Goal: Book appointment/travel/reservation

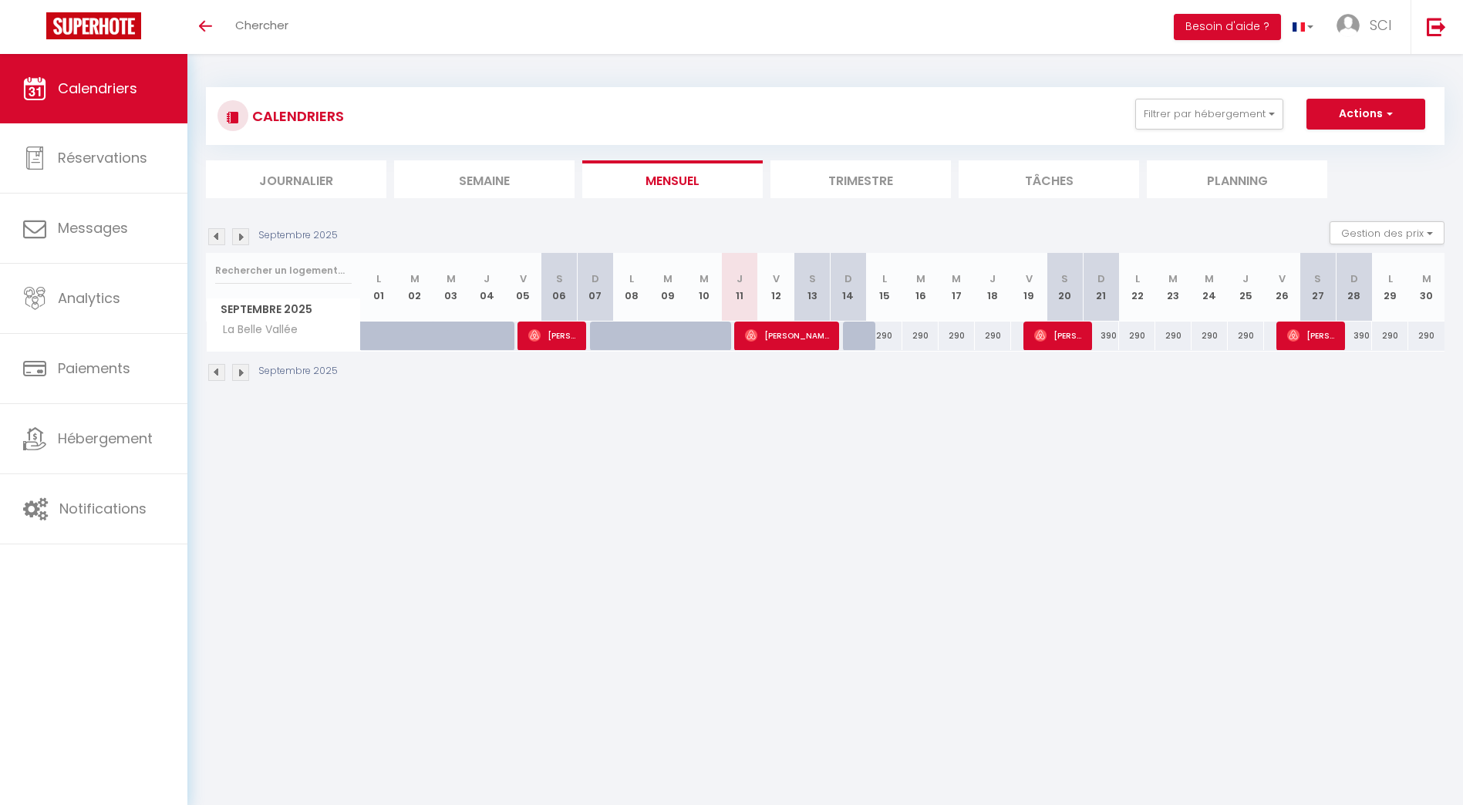
click at [240, 232] on img at bounding box center [240, 236] width 17 height 17
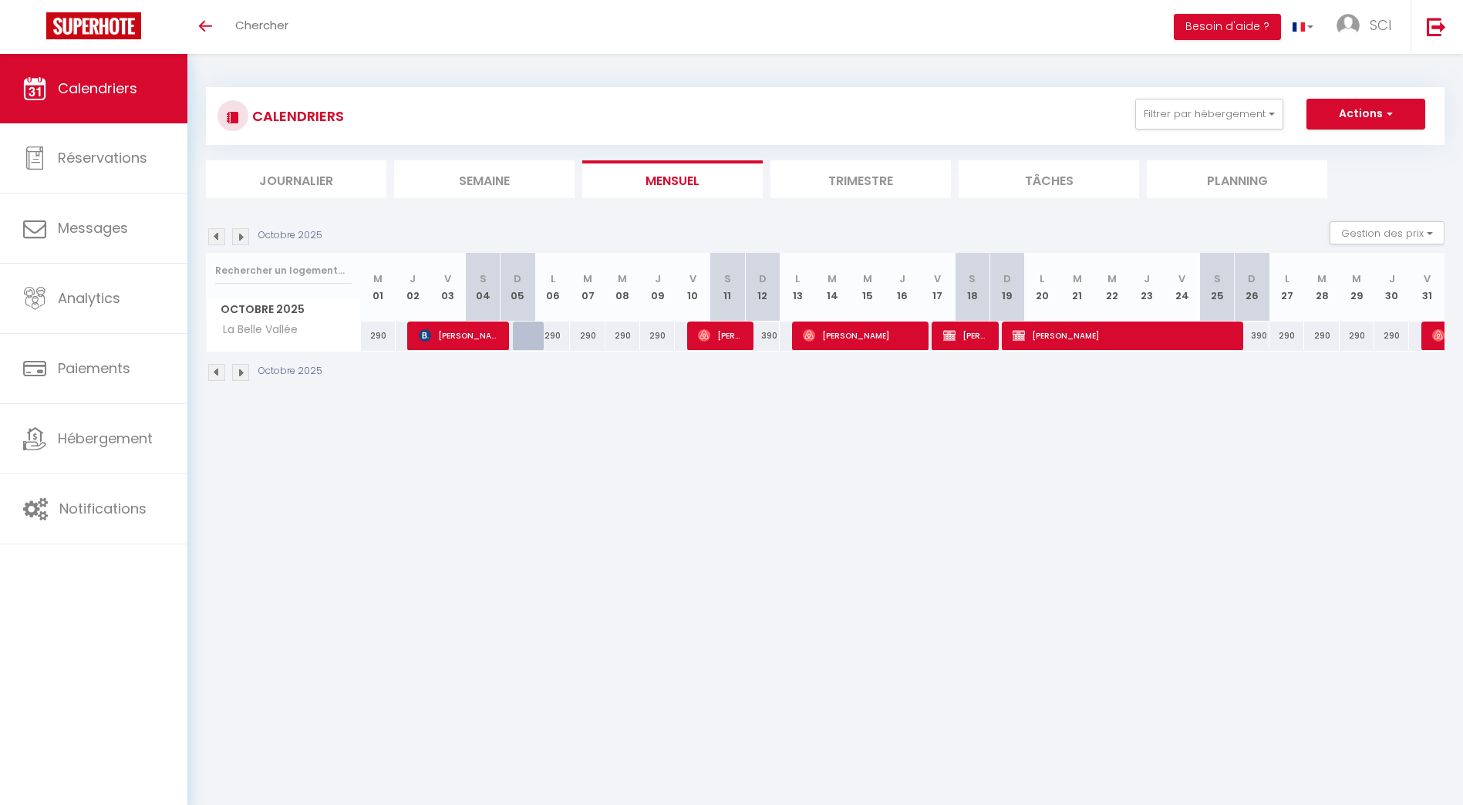
click at [231, 237] on div "Octobre 2025" at bounding box center [266, 236] width 121 height 17
click at [236, 237] on img at bounding box center [240, 236] width 17 height 17
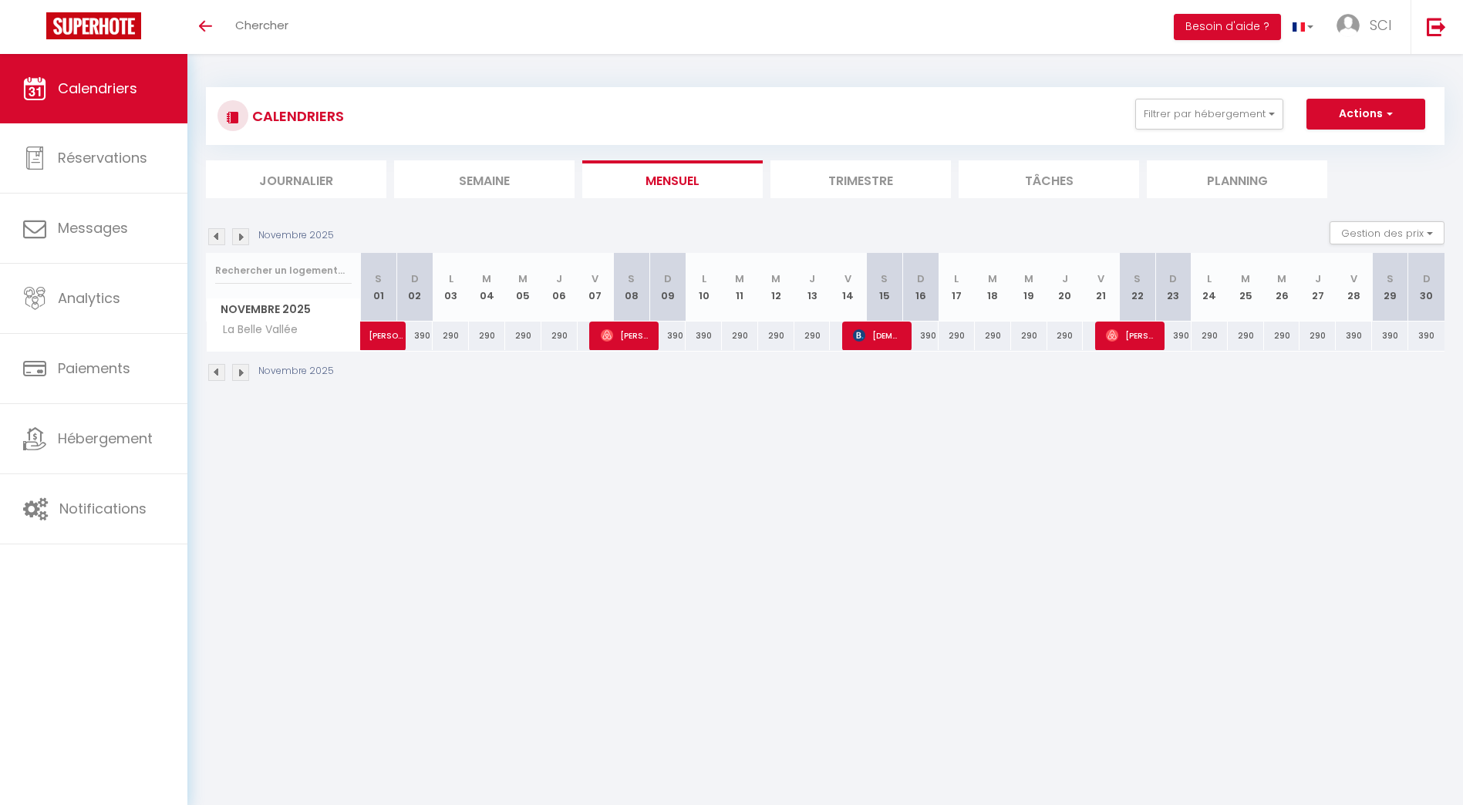
click at [246, 235] on img at bounding box center [240, 236] width 17 height 17
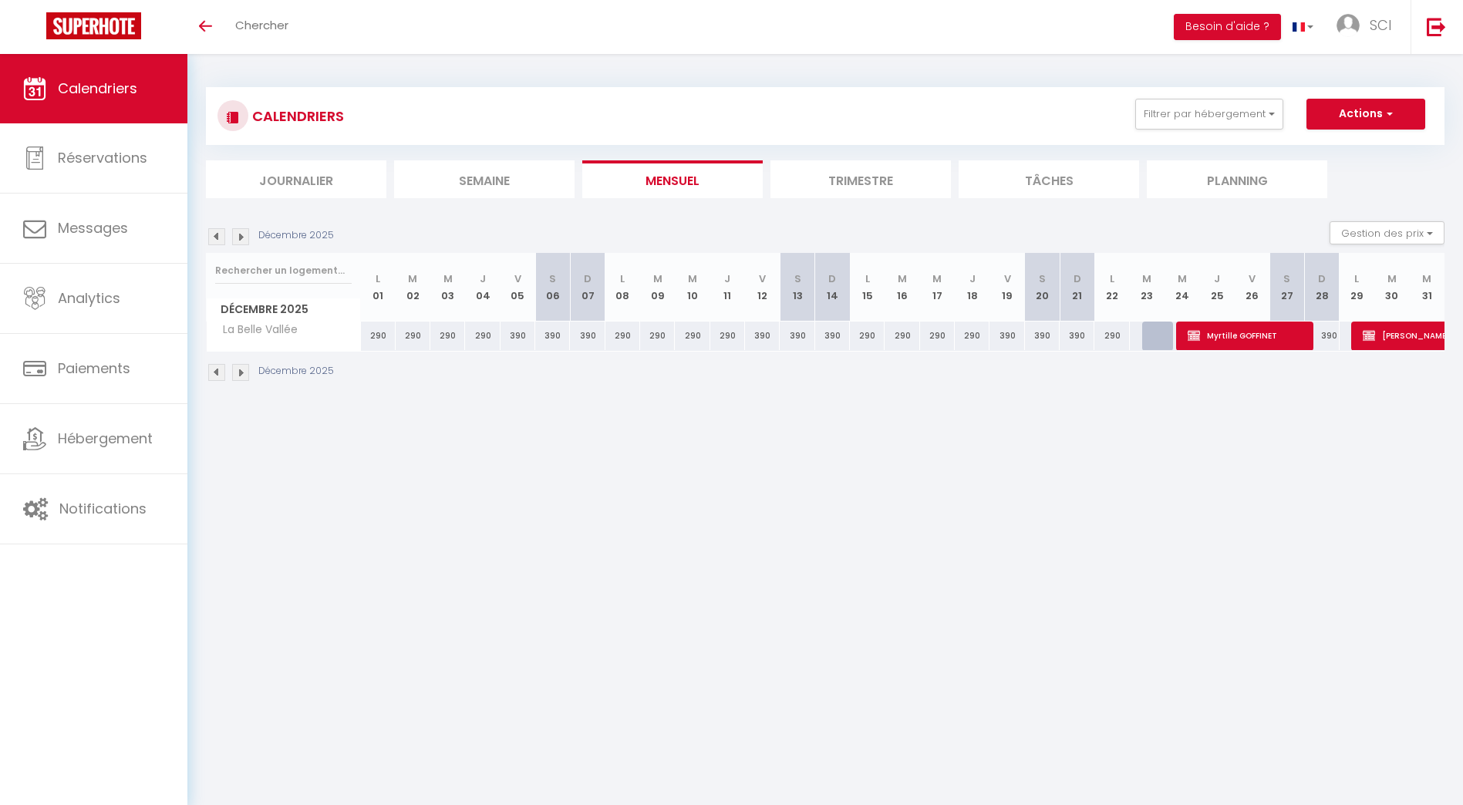
click at [217, 234] on img at bounding box center [216, 236] width 17 height 17
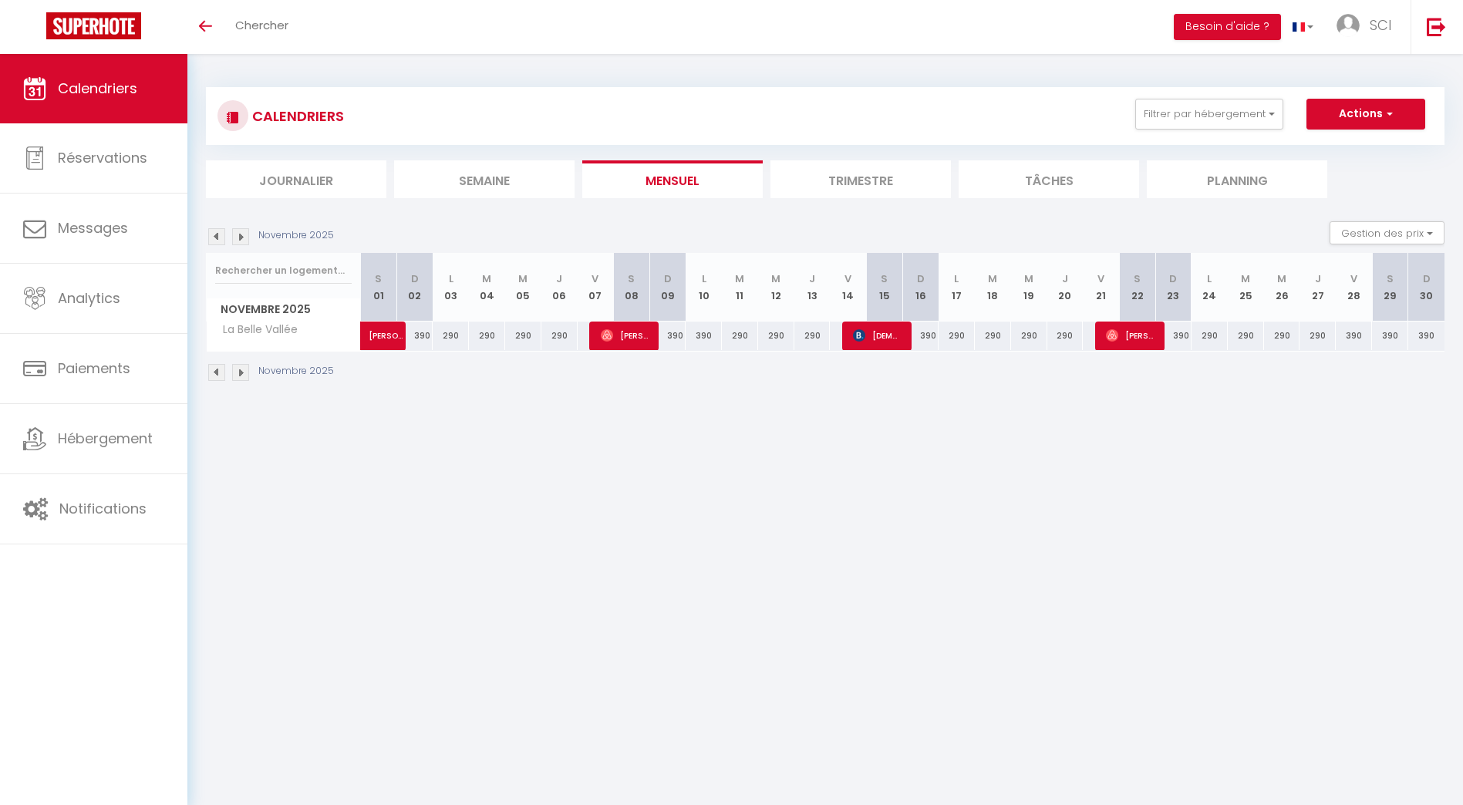
click at [227, 229] on div "Novembre 2025" at bounding box center [272, 236] width 133 height 17
click at [224, 234] on div "Novembre 2025" at bounding box center [272, 236] width 133 height 17
drag, startPoint x: 224, startPoint y: 234, endPoint x: 210, endPoint y: 236, distance: 14.8
click at [210, 236] on img at bounding box center [216, 236] width 17 height 17
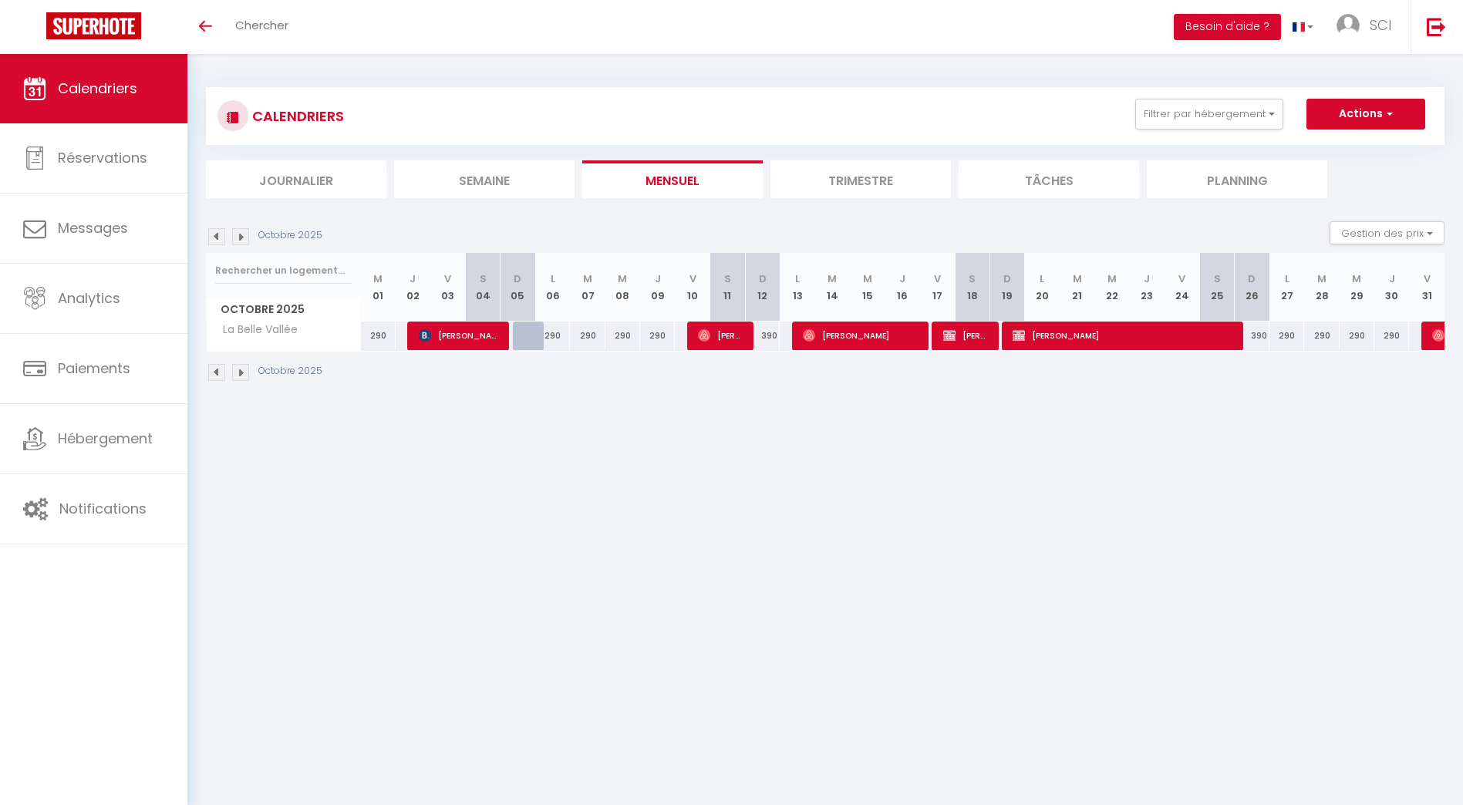
click at [211, 238] on img at bounding box center [216, 236] width 17 height 17
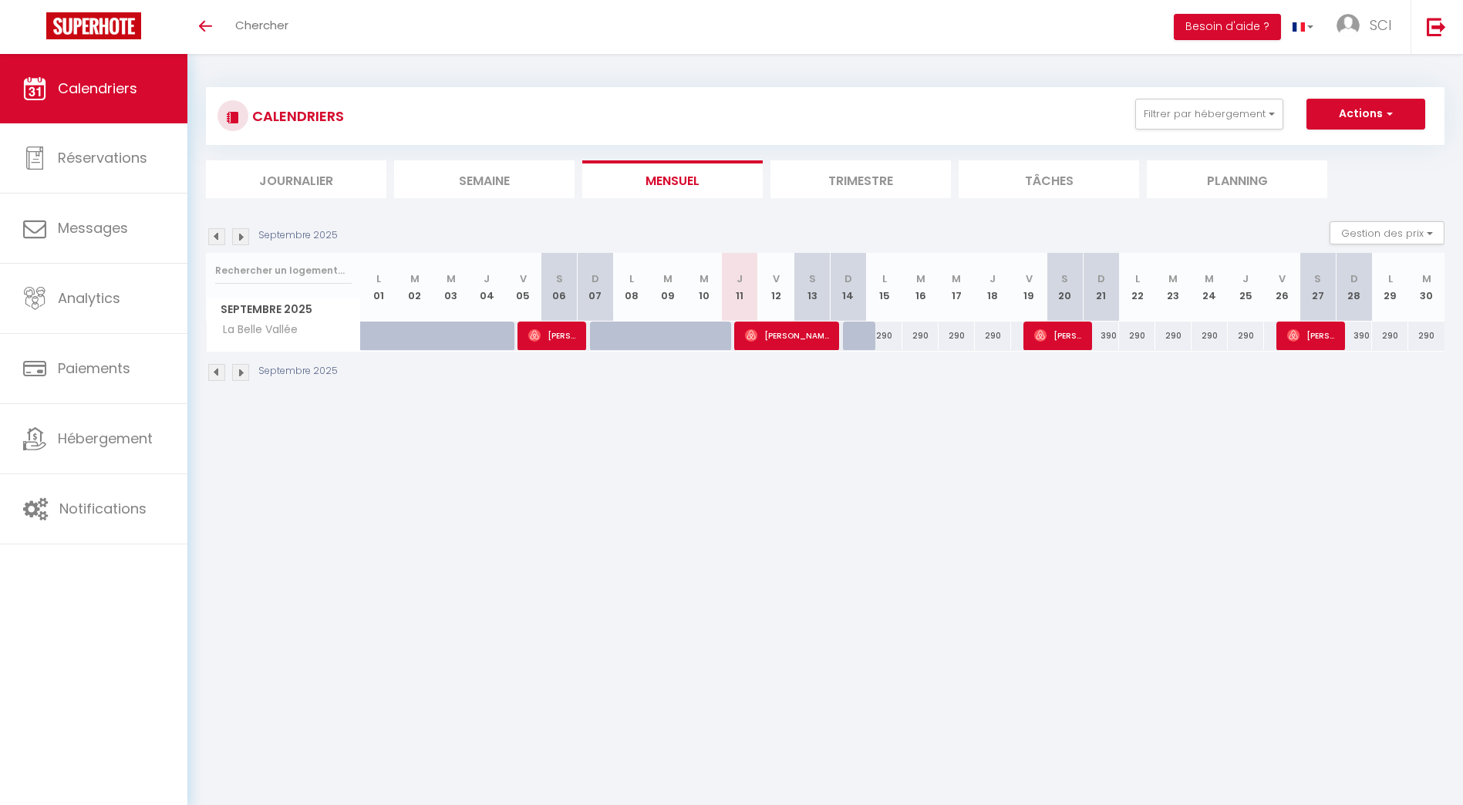
click at [241, 238] on img at bounding box center [240, 236] width 17 height 17
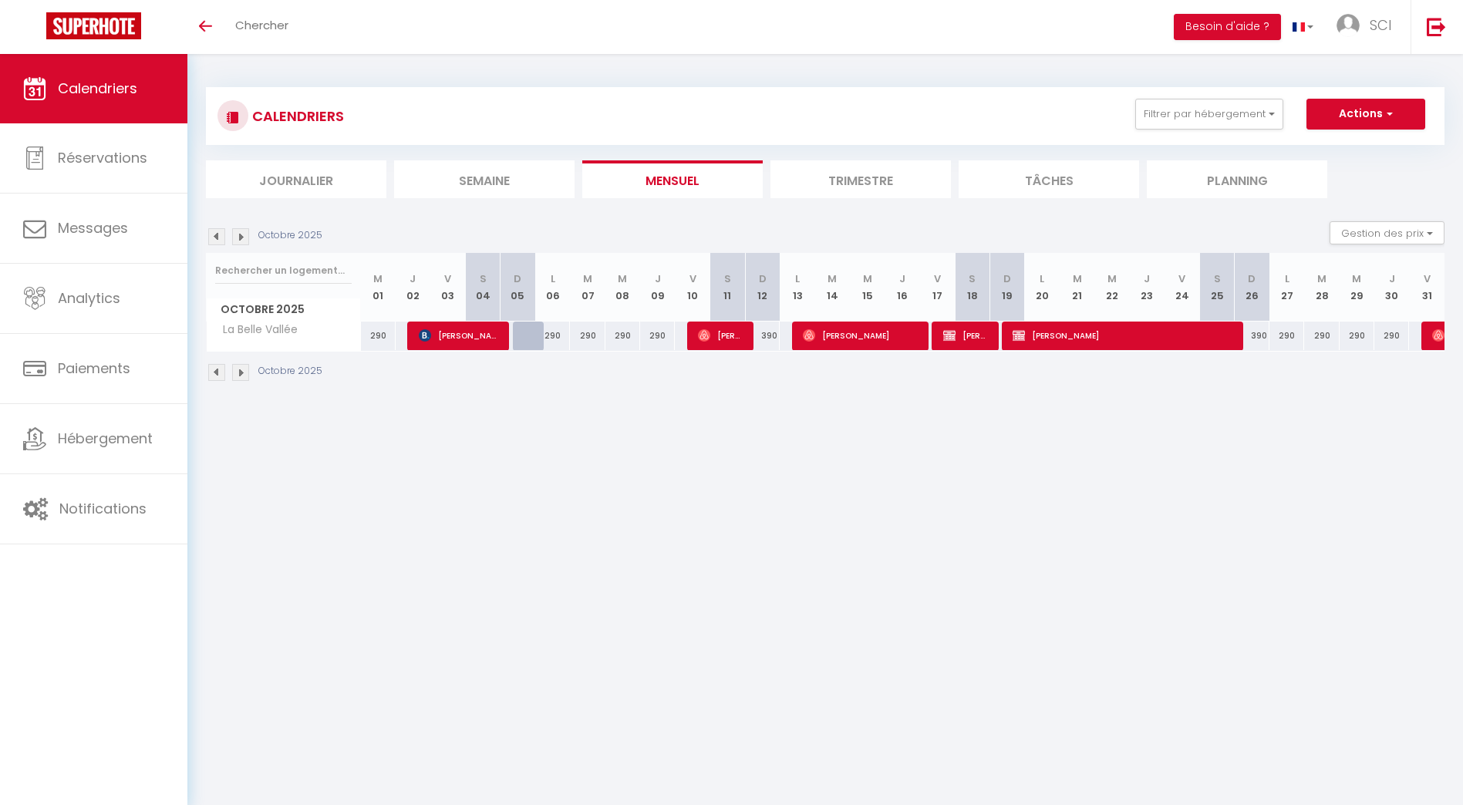
click at [241, 238] on img at bounding box center [240, 236] width 17 height 17
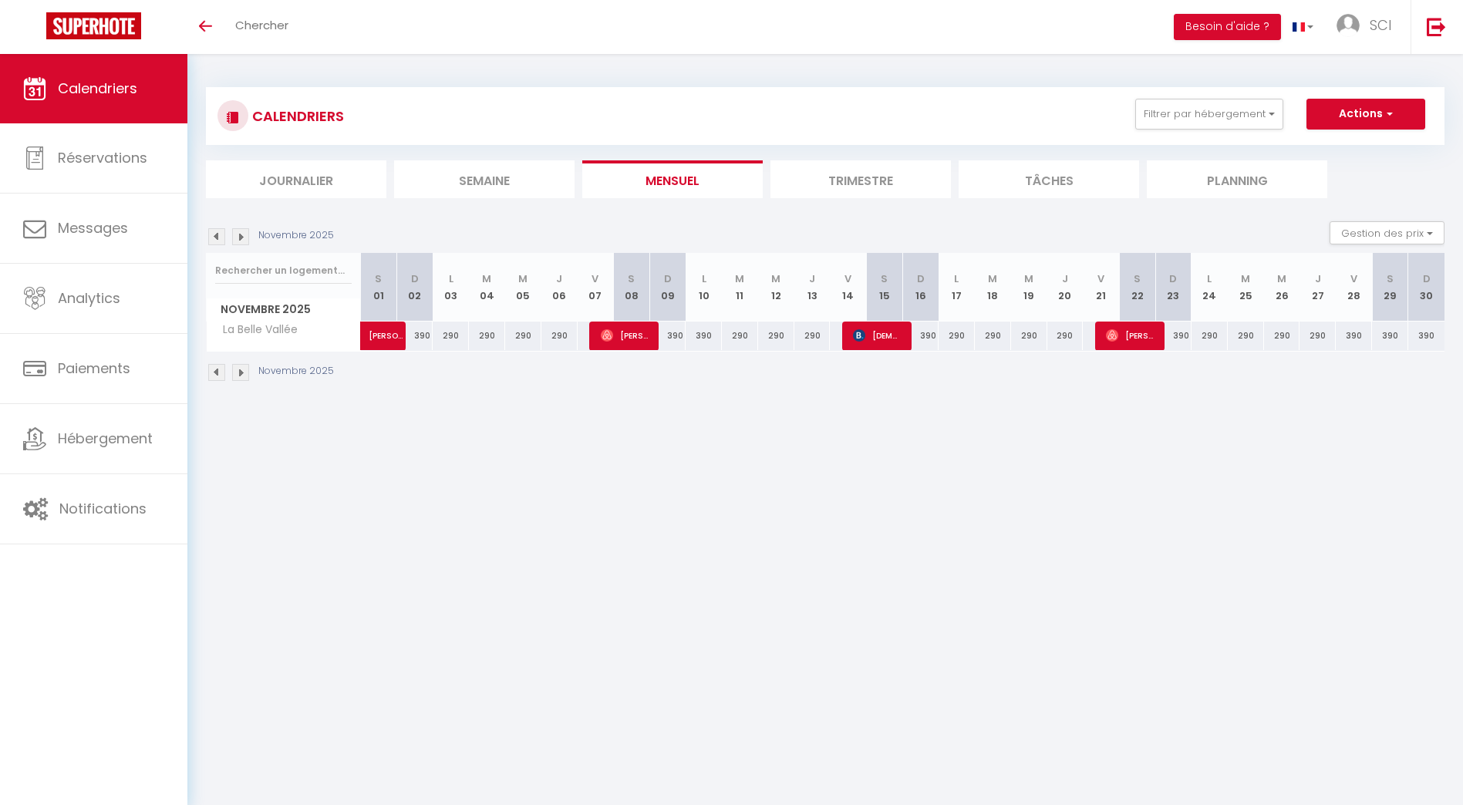
click at [241, 238] on img at bounding box center [240, 236] width 17 height 17
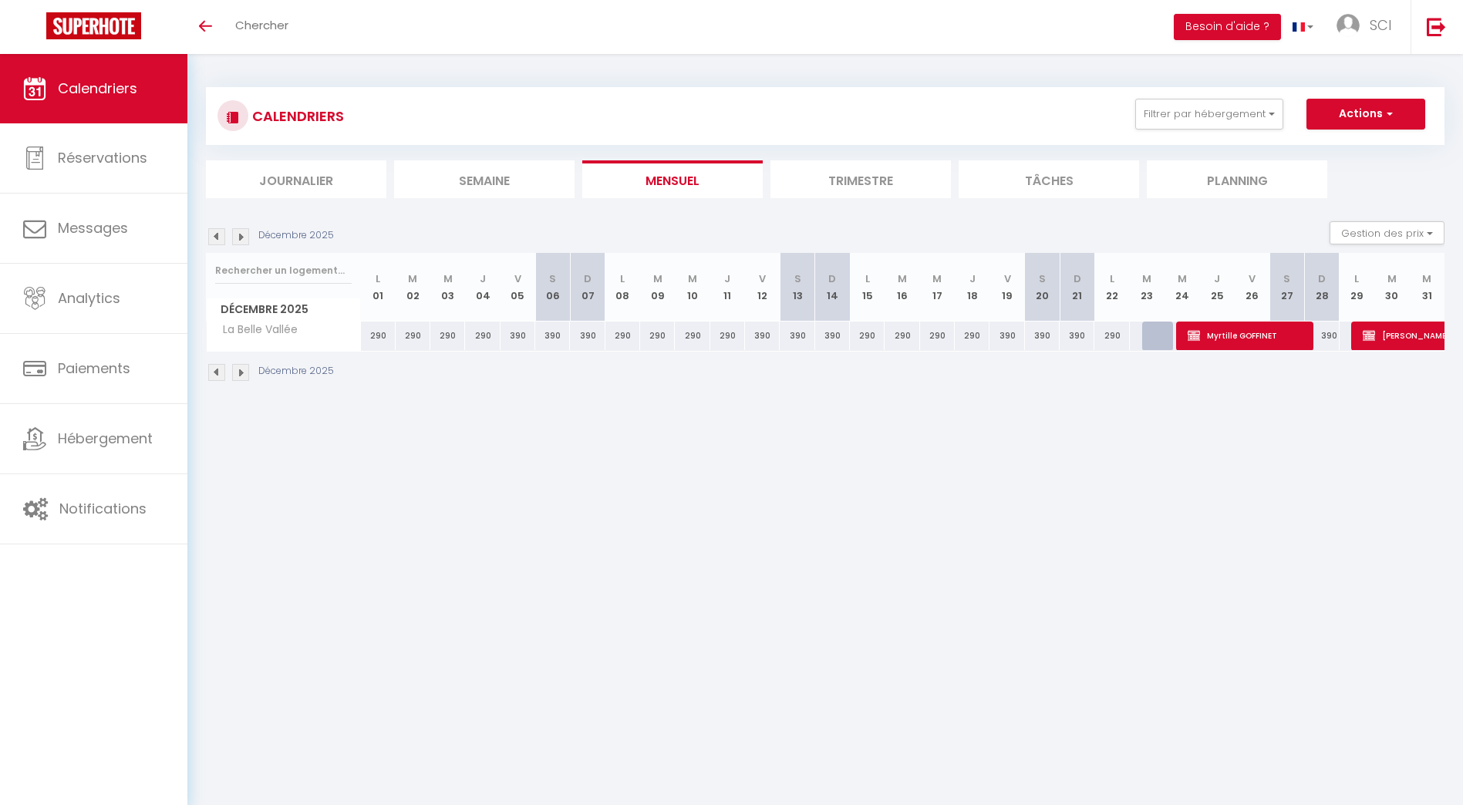
click at [241, 238] on img at bounding box center [240, 236] width 17 height 17
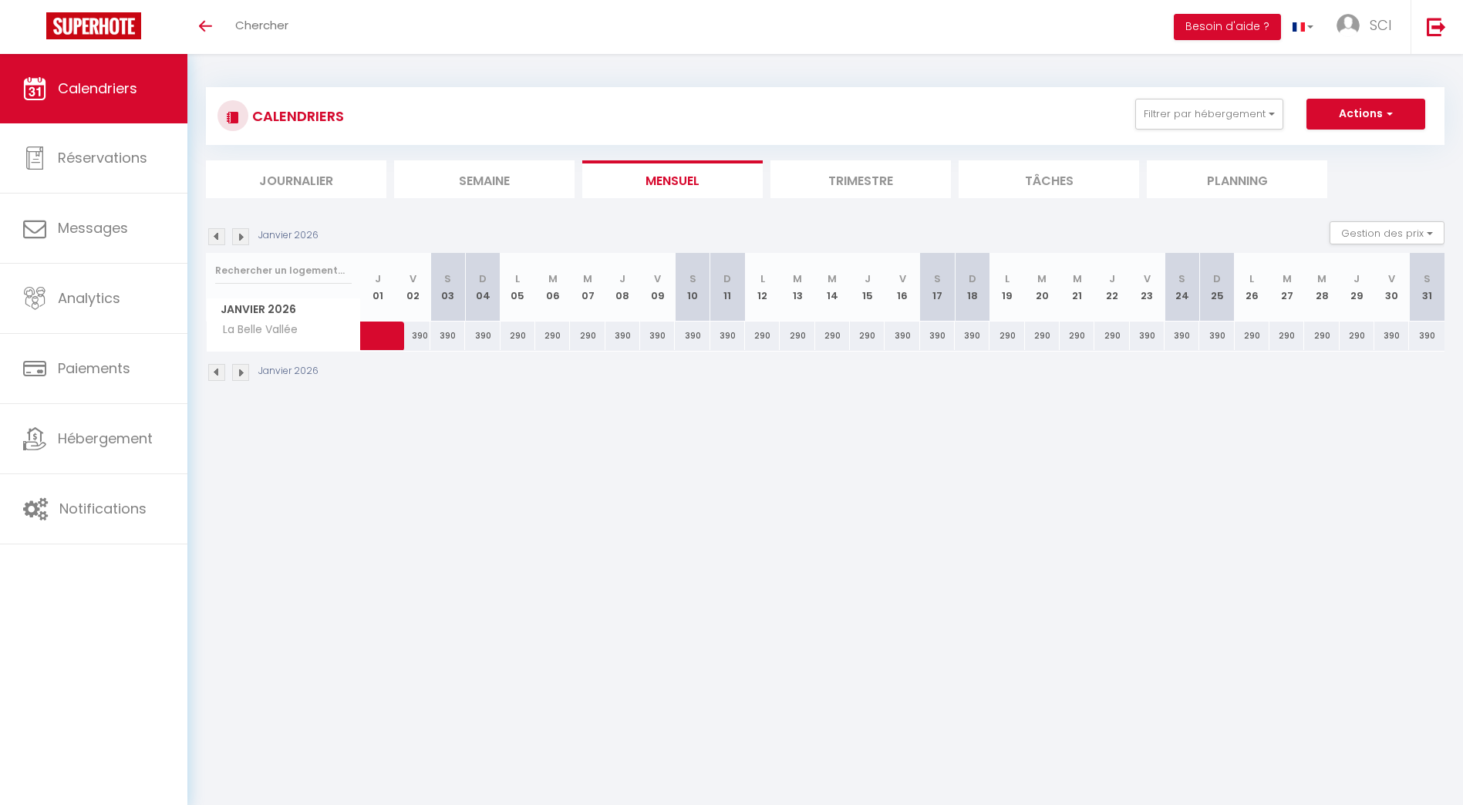
click at [239, 237] on img at bounding box center [240, 236] width 17 height 17
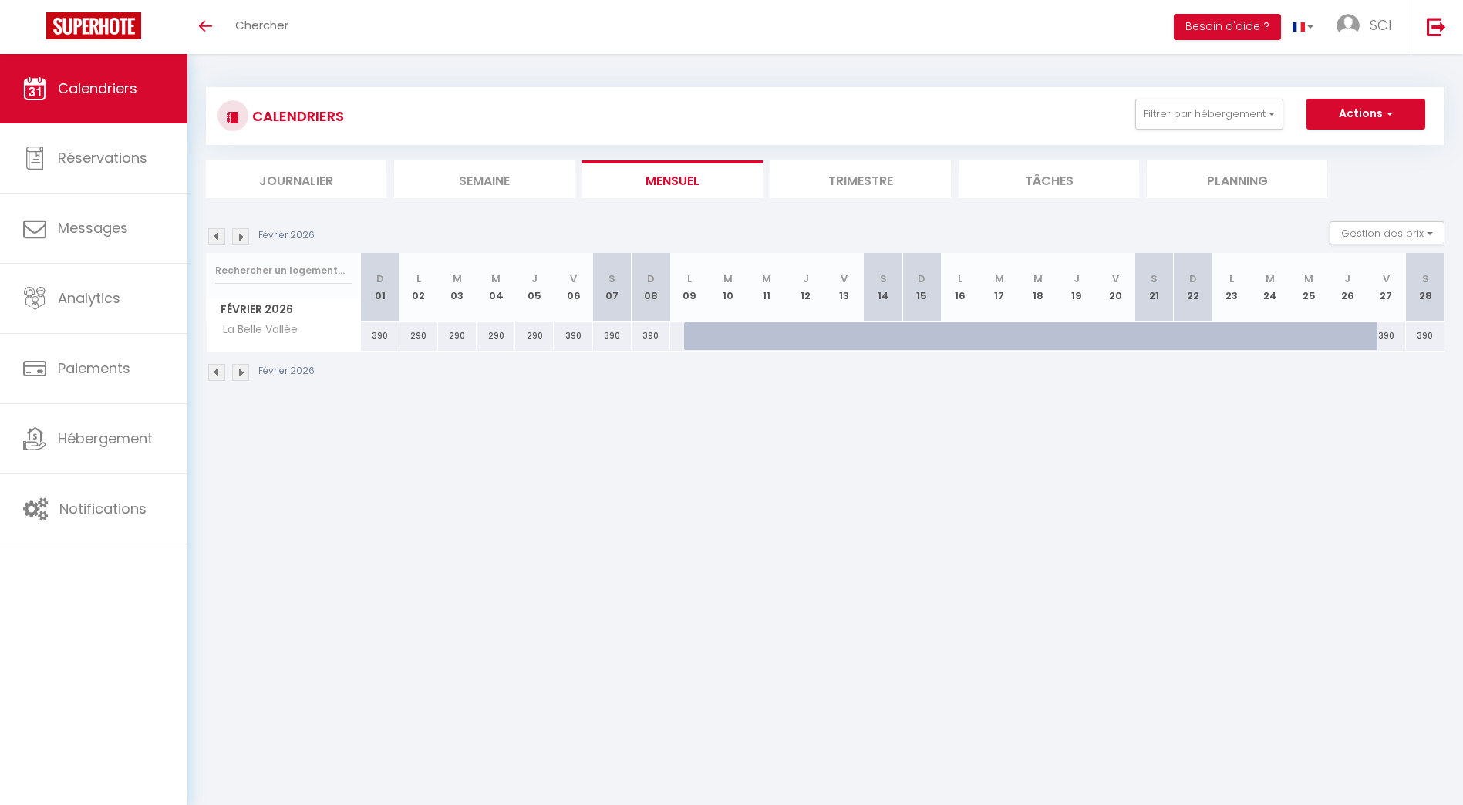
click at [239, 237] on img at bounding box center [240, 236] width 17 height 17
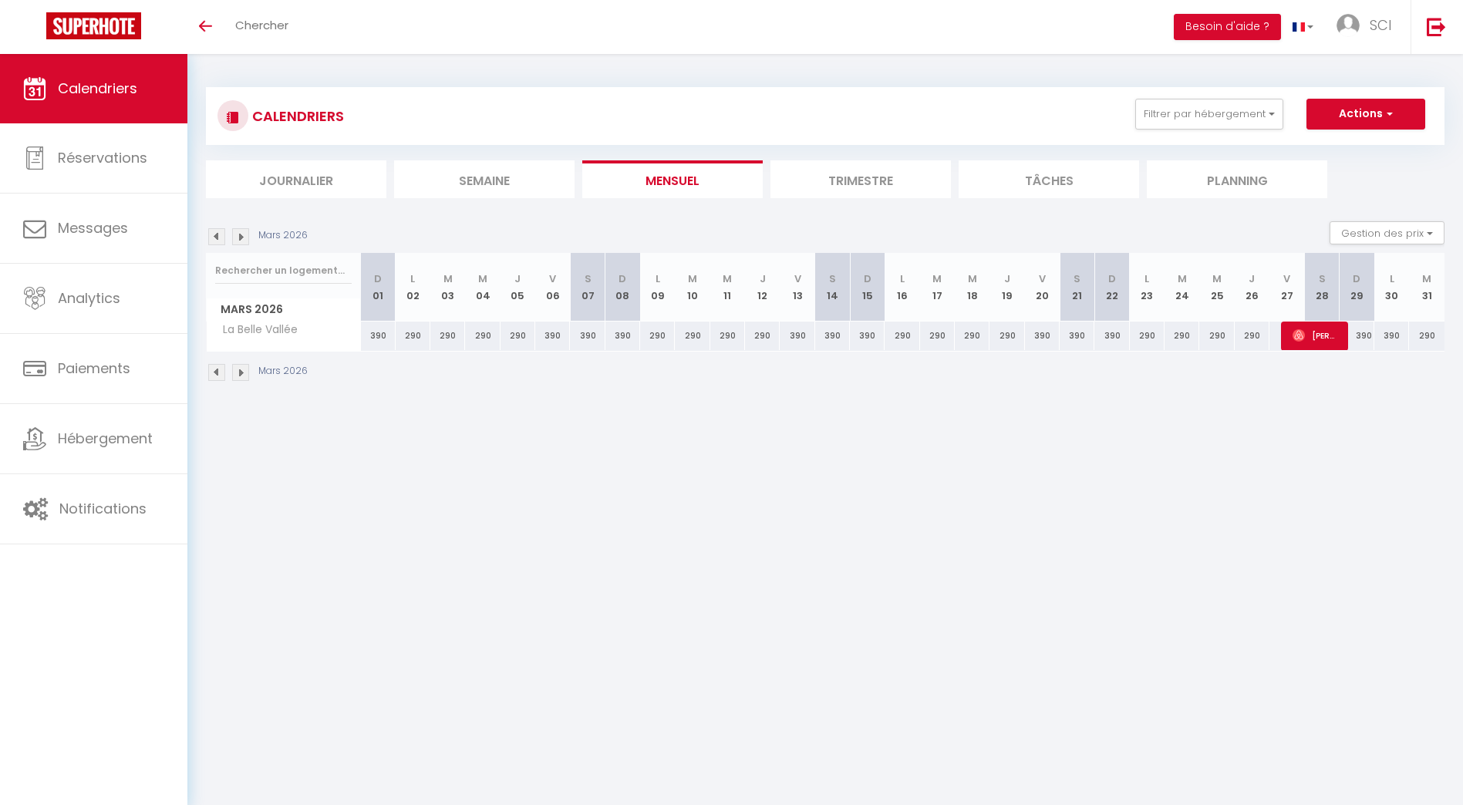
click at [239, 237] on img at bounding box center [240, 236] width 17 height 17
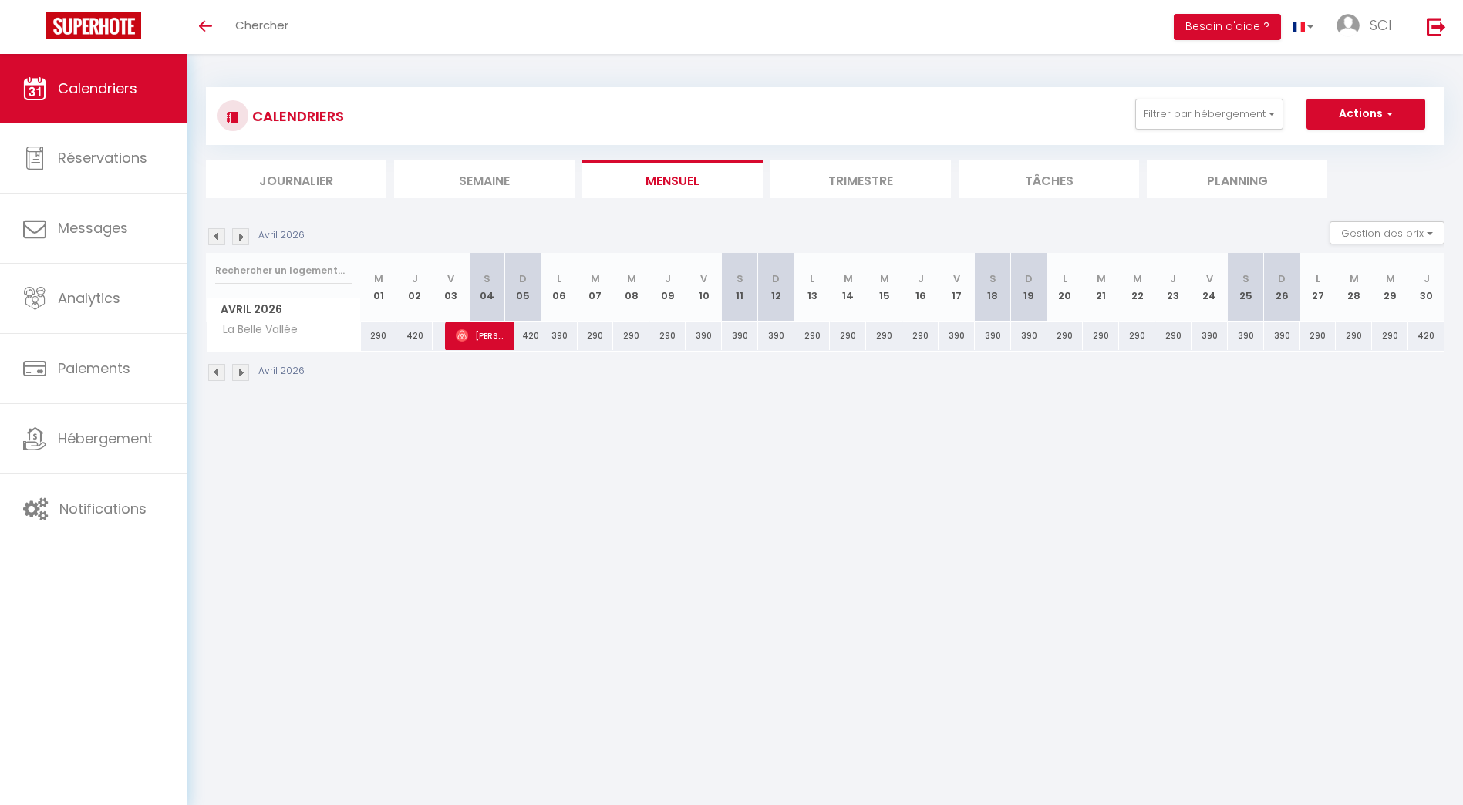
click at [239, 237] on img at bounding box center [240, 236] width 17 height 17
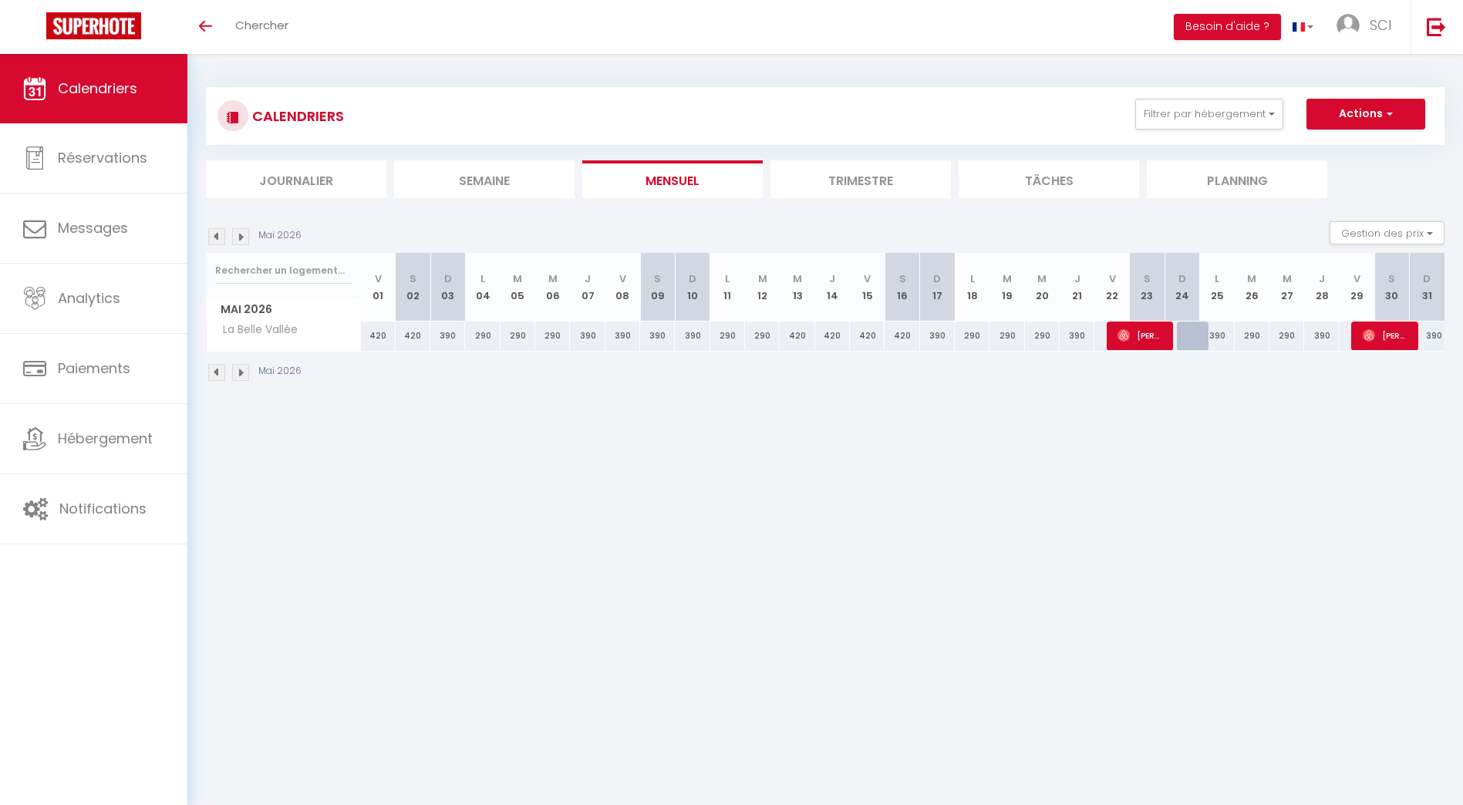
click at [239, 237] on img at bounding box center [240, 236] width 17 height 17
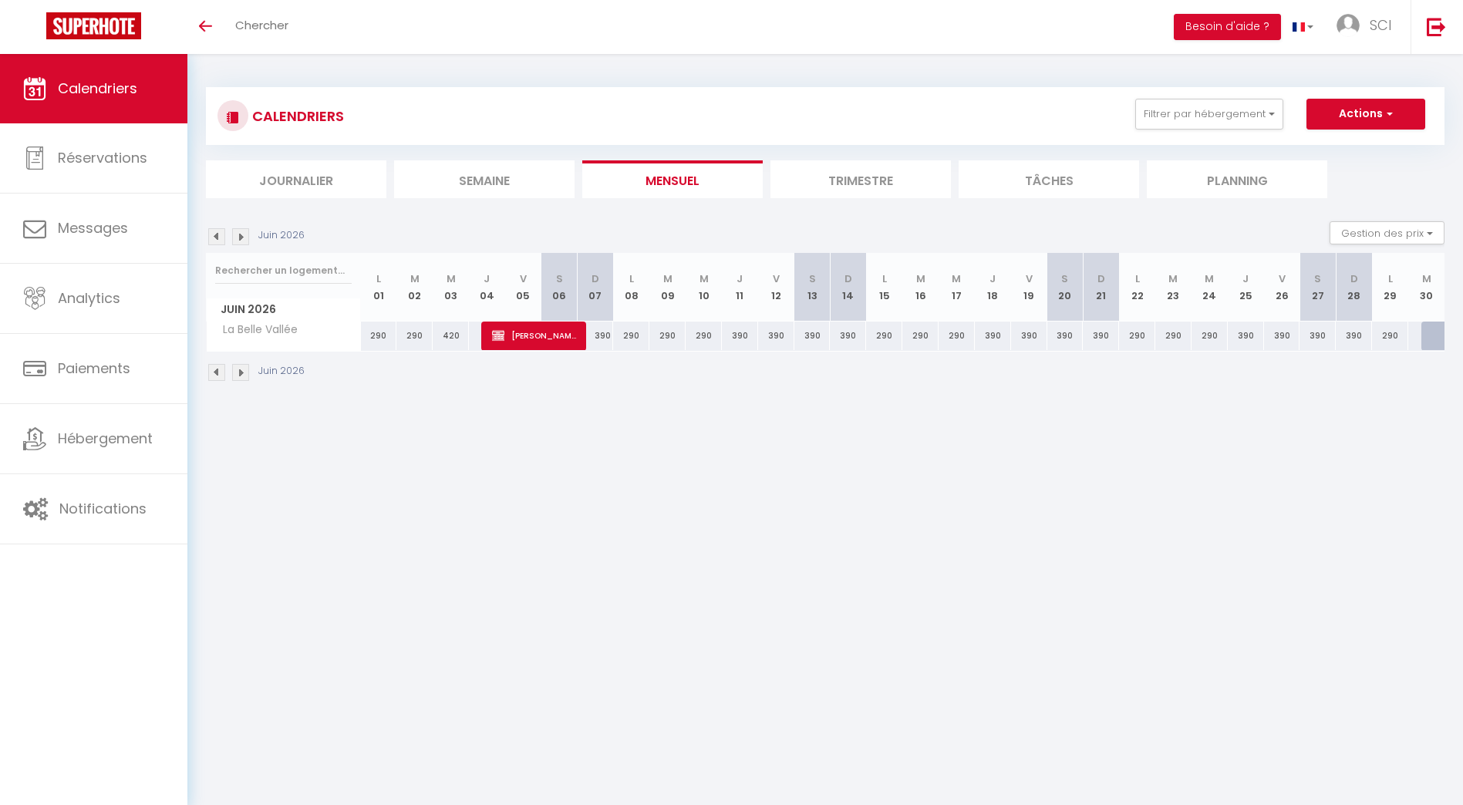
click at [239, 237] on img at bounding box center [240, 236] width 17 height 17
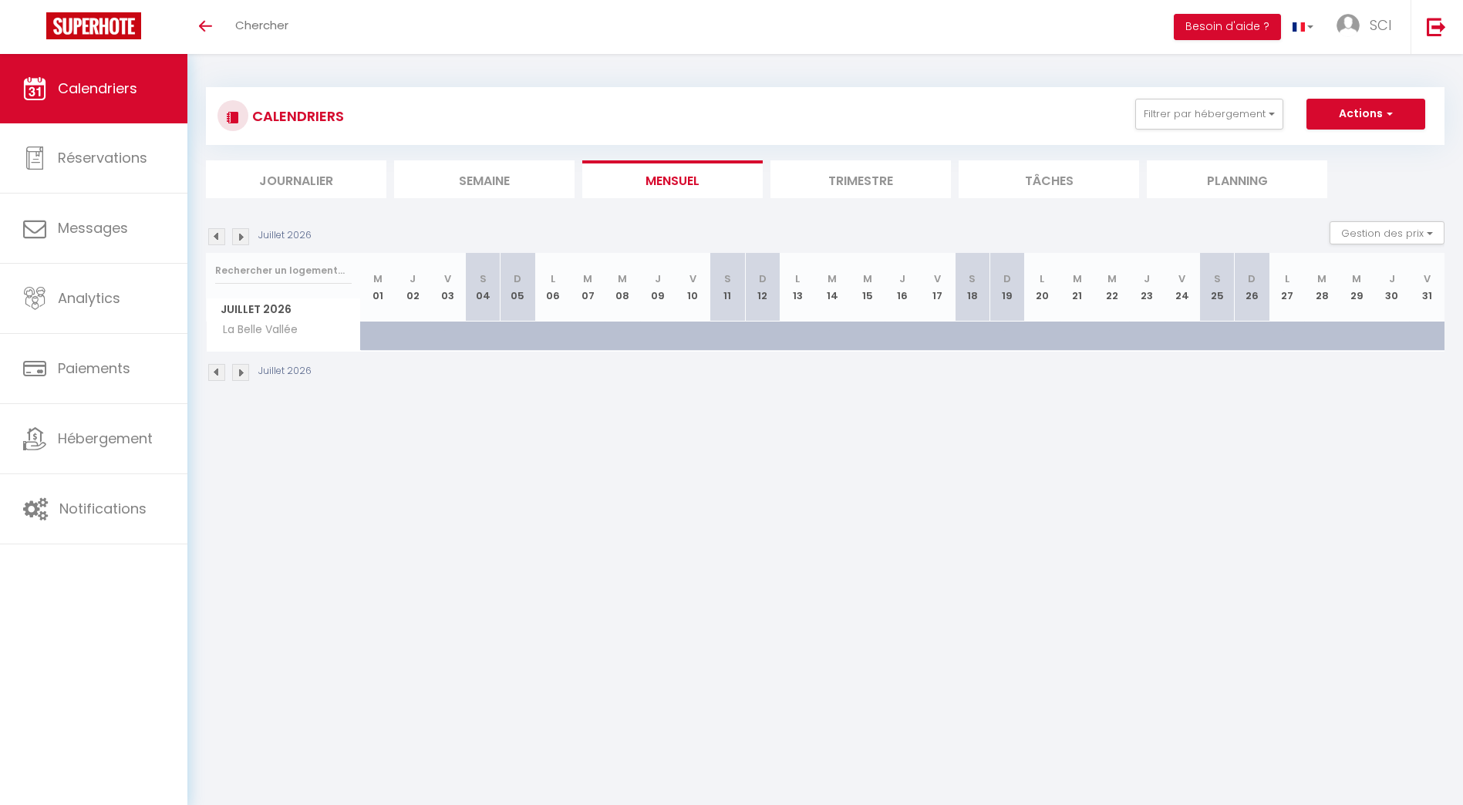
click at [239, 237] on img at bounding box center [240, 236] width 17 height 17
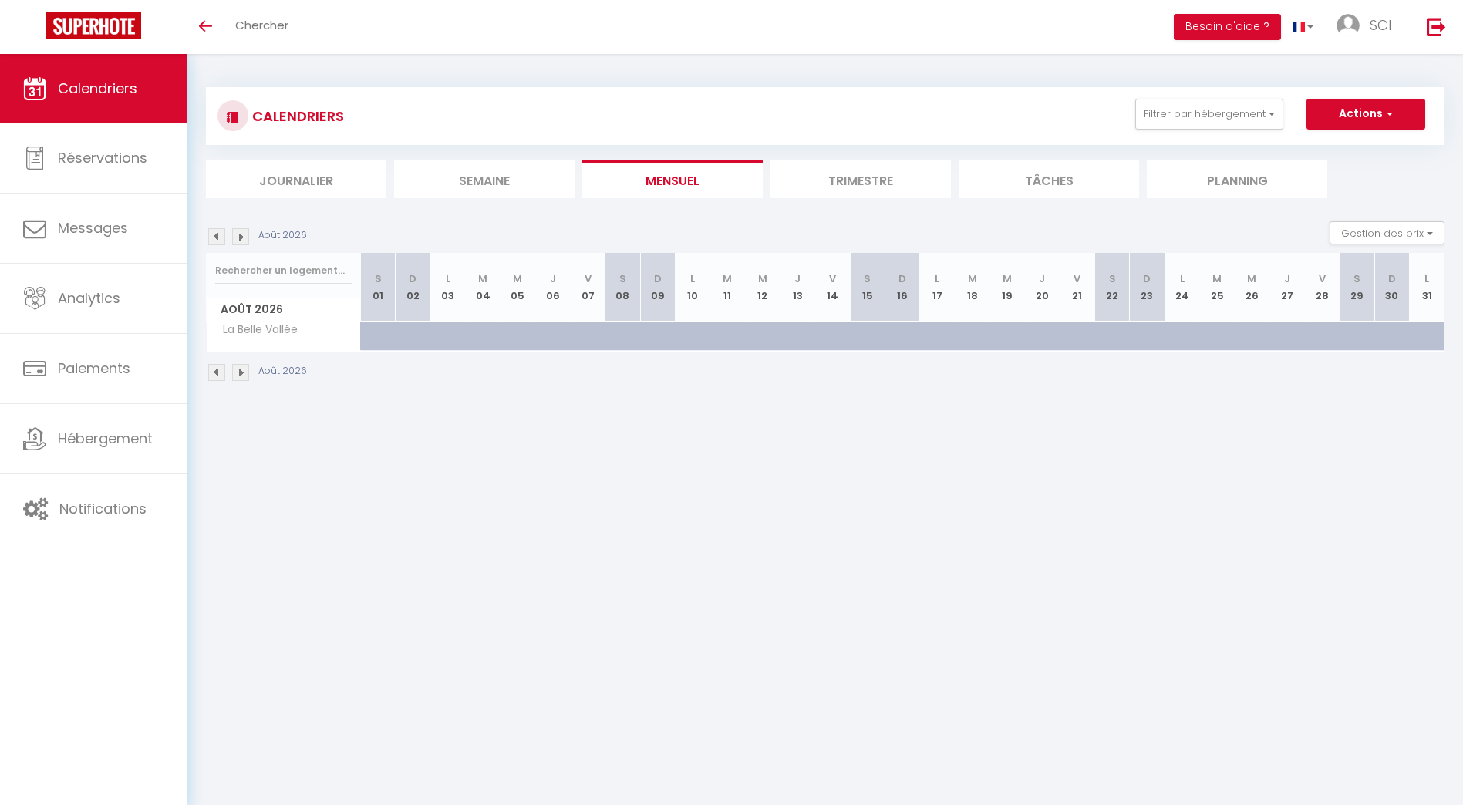
click at [601, 440] on body "🟢 Des questions ou besoin d'assistance pour la migration AirBnB? Connectez-vous…" at bounding box center [731, 456] width 1463 height 805
click at [568, 451] on body "🟢 Des questions ou besoin d'assistance pour la migration AirBnB? Connectez-vous…" at bounding box center [731, 456] width 1463 height 805
